Goal: Task Accomplishment & Management: Use online tool/utility

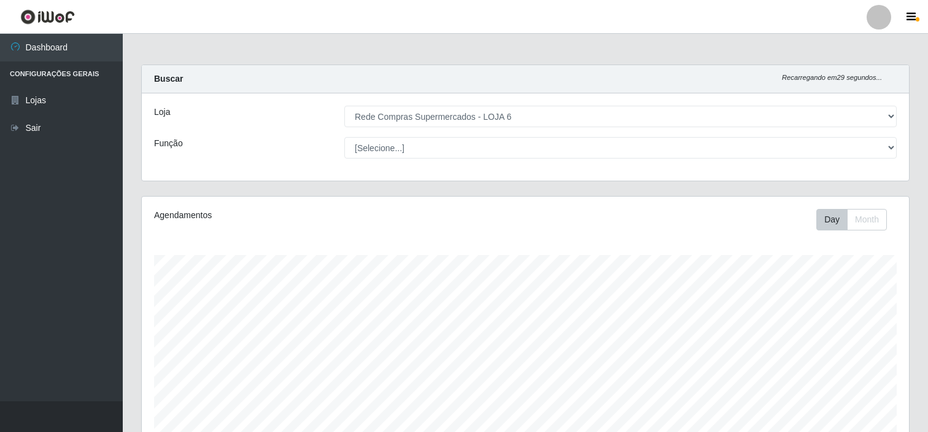
select select "398"
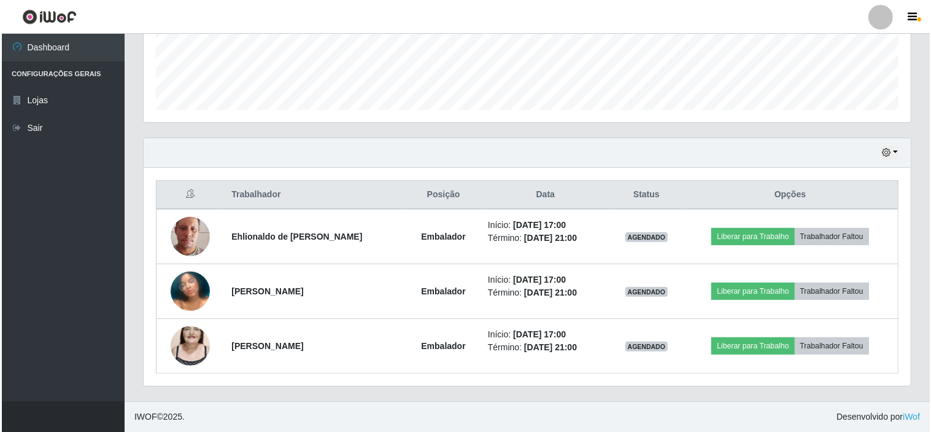
scroll to position [254, 767]
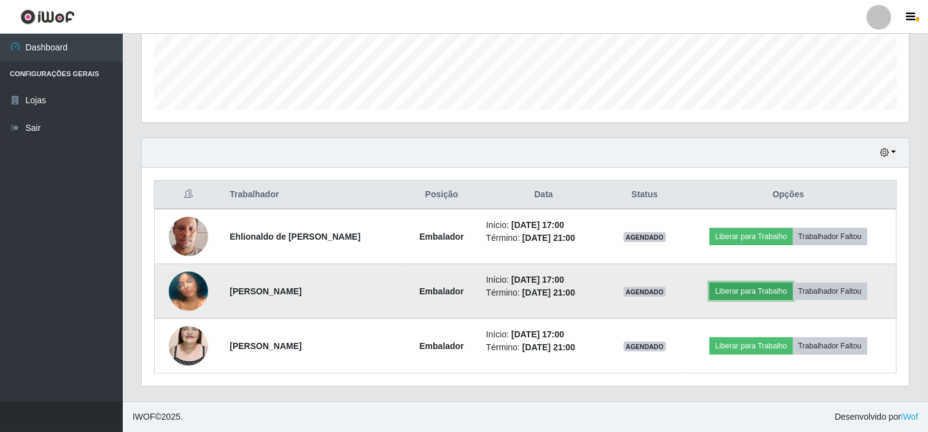
click at [774, 284] on button "Liberar para Trabalho" at bounding box center [751, 290] width 83 height 17
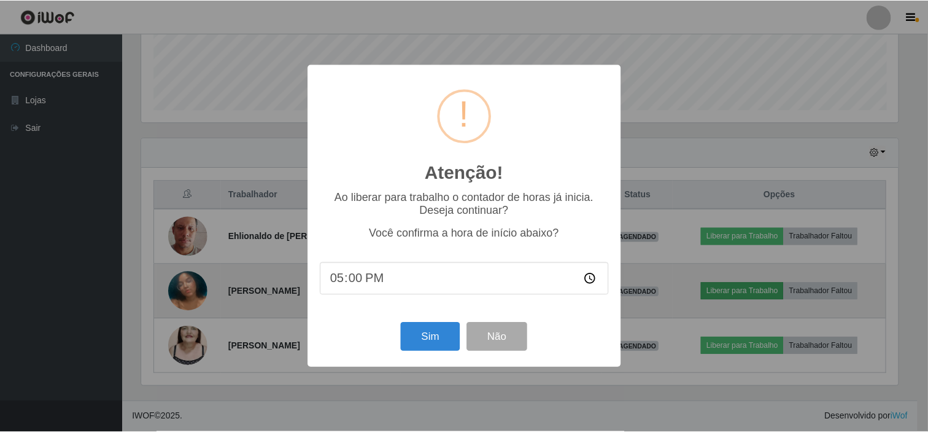
scroll to position [254, 759]
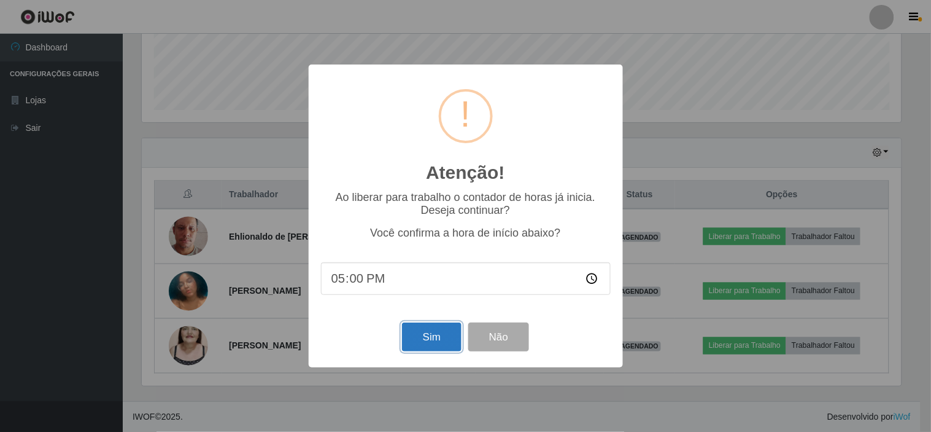
click at [440, 350] on button "Sim" at bounding box center [432, 336] width 60 height 29
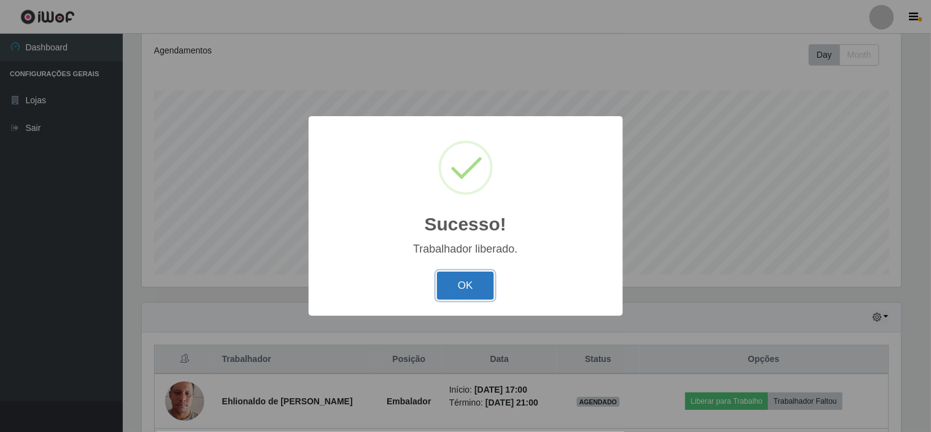
click at [458, 281] on button "OK" at bounding box center [465, 285] width 57 height 29
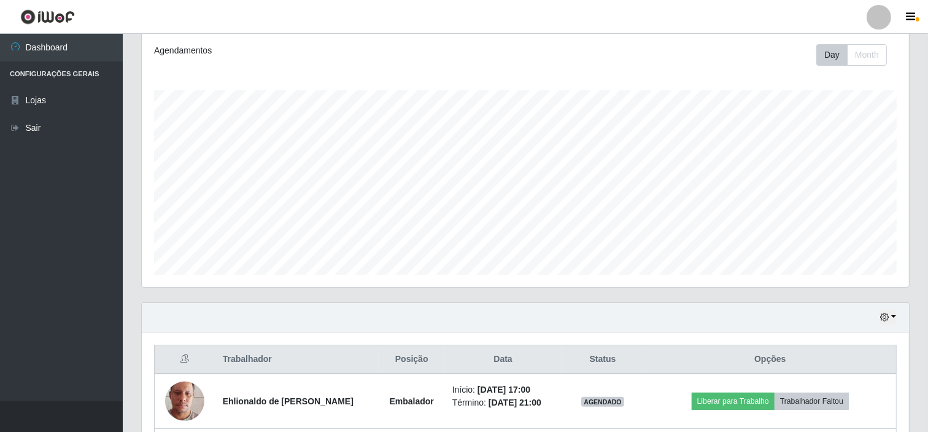
scroll to position [329, 0]
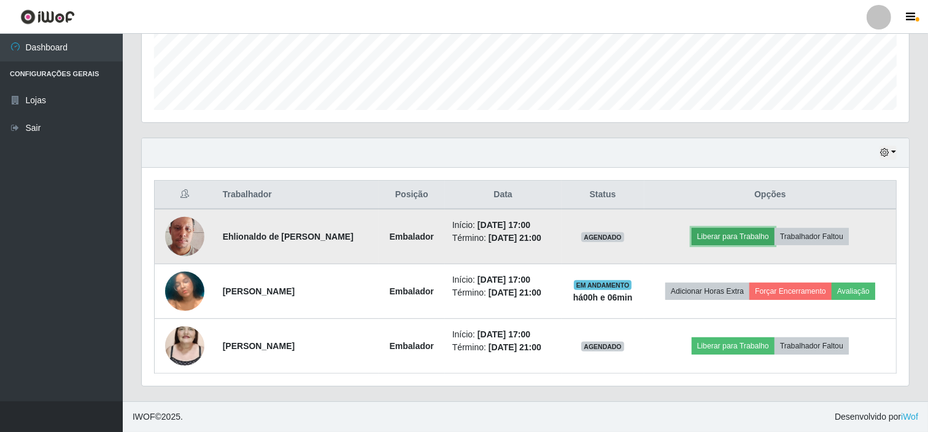
click at [727, 237] on button "Liberar para Trabalho" at bounding box center [733, 236] width 83 height 17
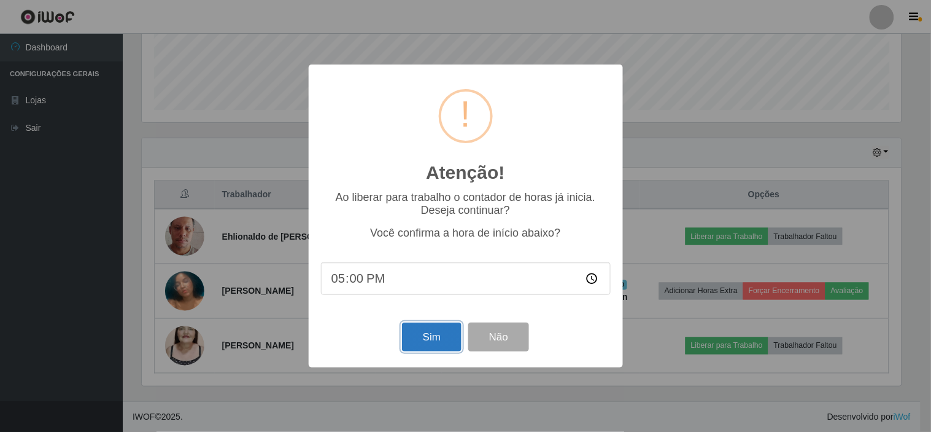
click at [444, 346] on button "Sim" at bounding box center [432, 336] width 60 height 29
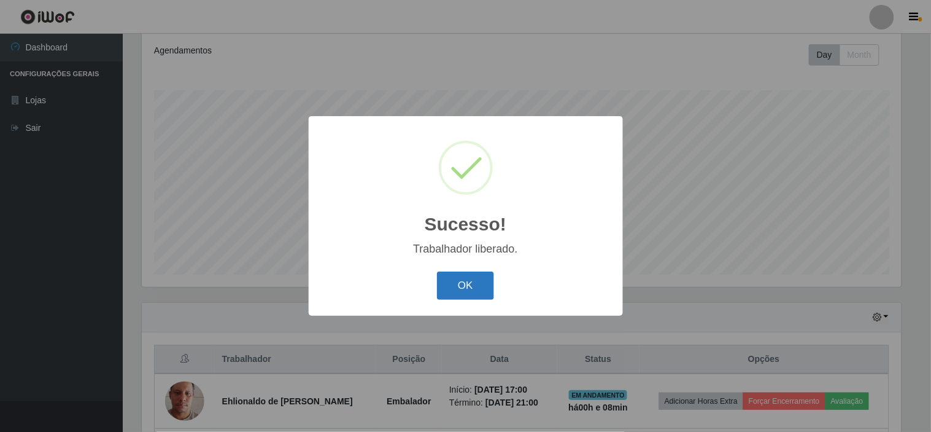
click at [478, 283] on button "OK" at bounding box center [465, 285] width 57 height 29
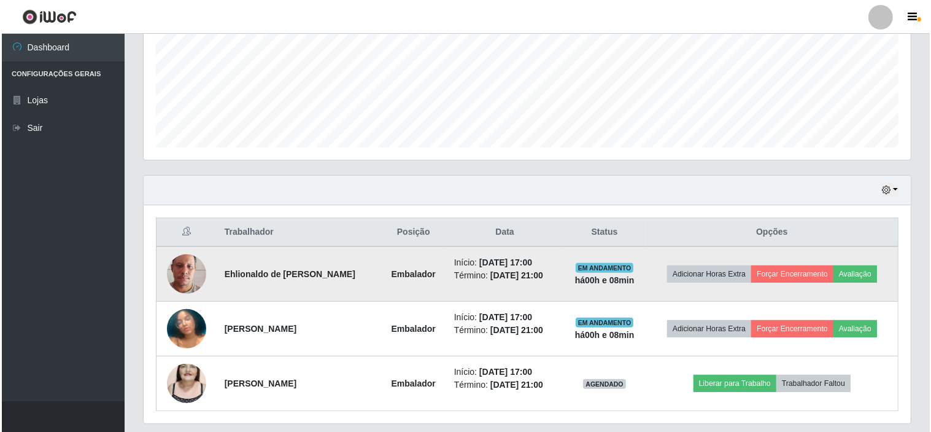
scroll to position [301, 0]
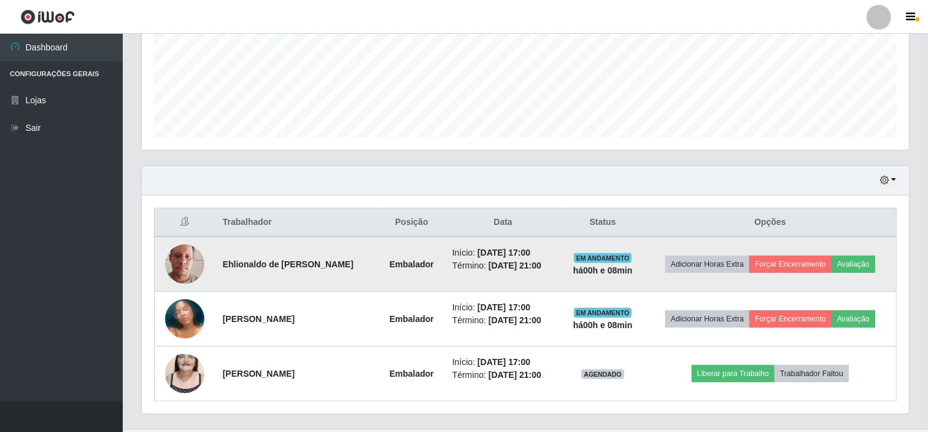
click at [185, 262] on img at bounding box center [184, 264] width 39 height 70
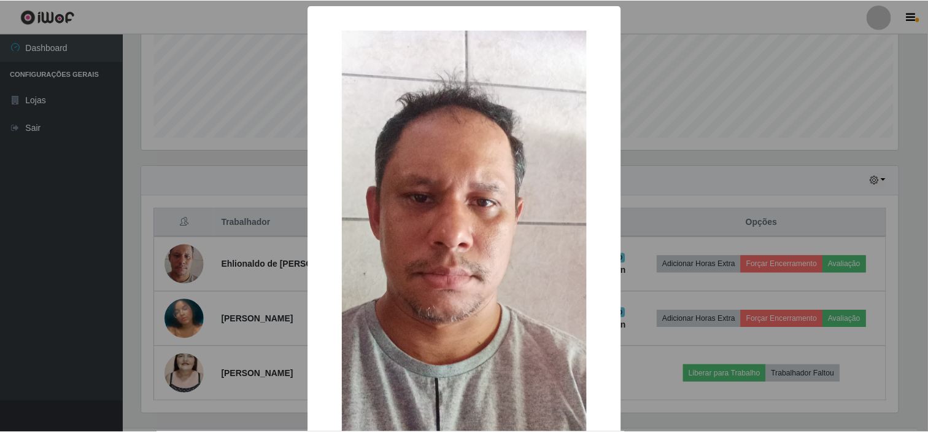
scroll to position [254, 759]
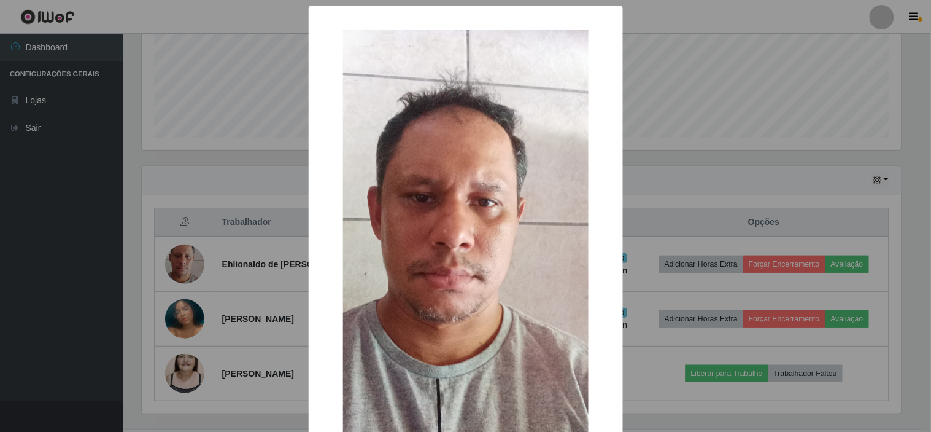
click at [250, 249] on div "× OK Cancel" at bounding box center [465, 216] width 931 height 432
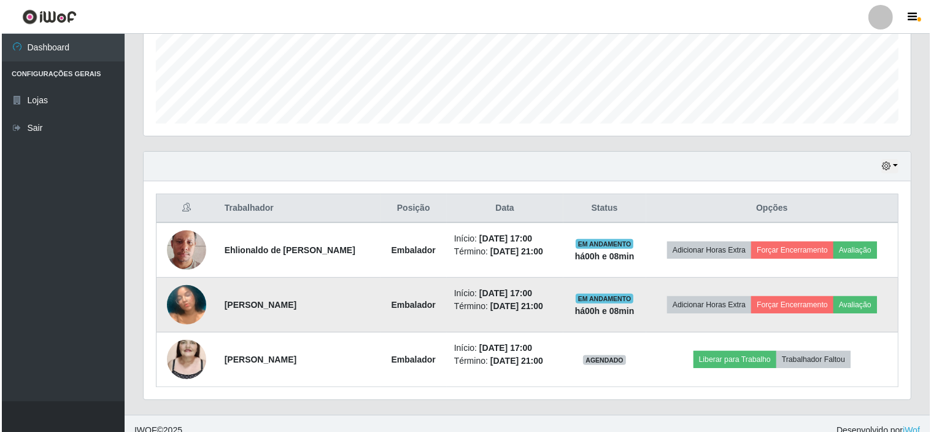
scroll to position [329, 0]
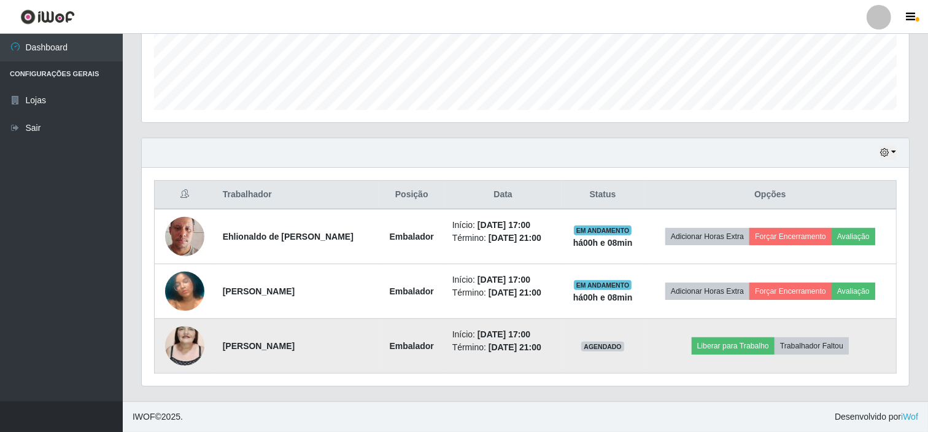
click at [182, 340] on img at bounding box center [184, 346] width 39 height 70
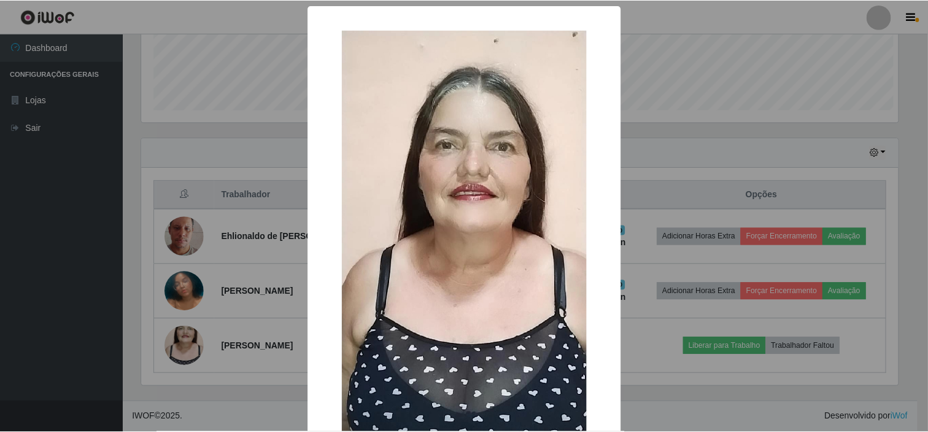
scroll to position [254, 759]
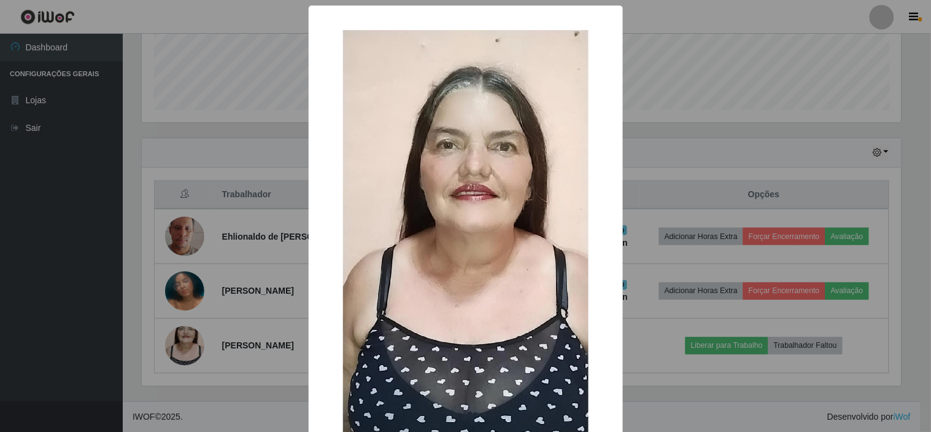
click at [225, 301] on div "× OK Cancel" at bounding box center [465, 216] width 931 height 432
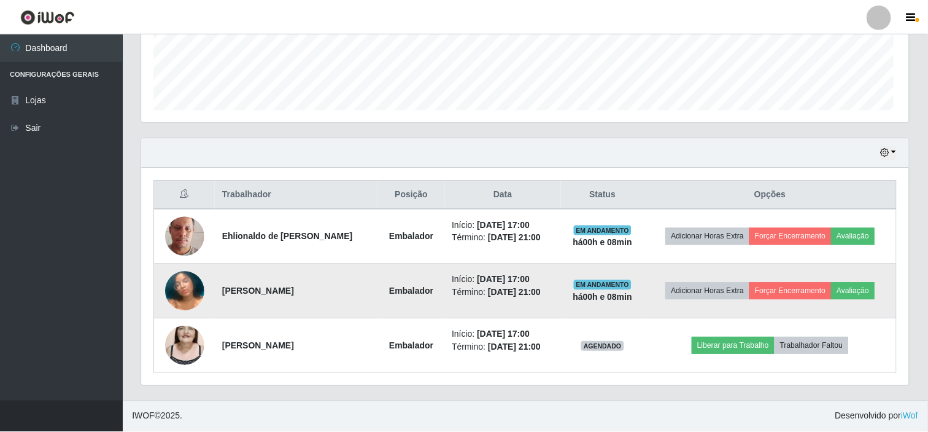
scroll to position [254, 767]
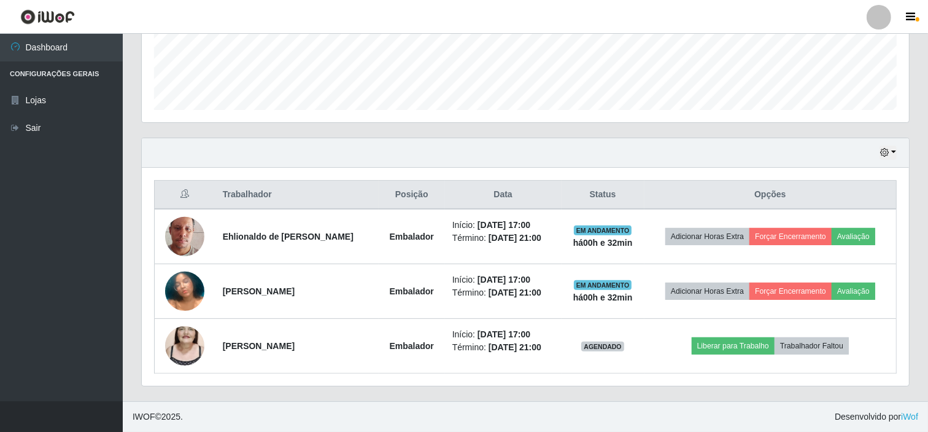
click at [864, 141] on div "Hoje 1 dia 3 dias 1 Semana Não encerrados" at bounding box center [525, 152] width 767 height 29
